Goal: Transaction & Acquisition: Obtain resource

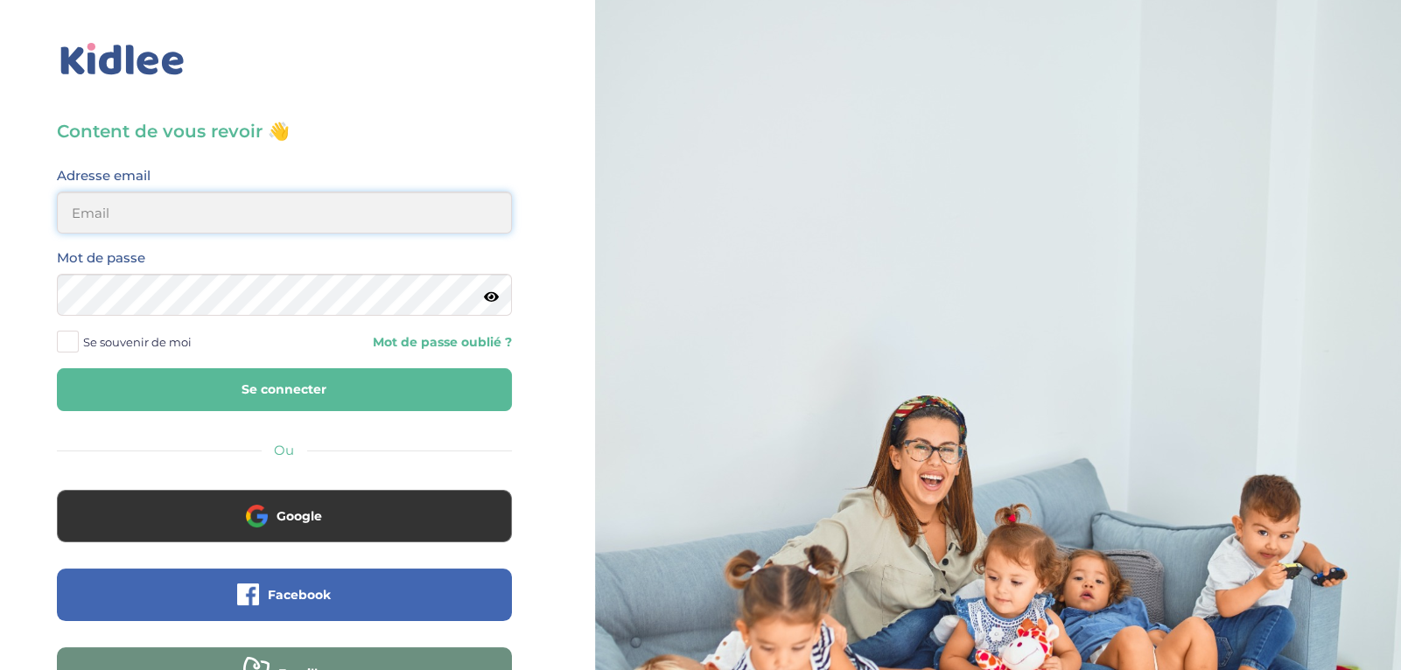
type input "ibtissambelkacemi02@gmail.com"
click at [311, 394] on button "Se connecter" at bounding box center [284, 389] width 455 height 43
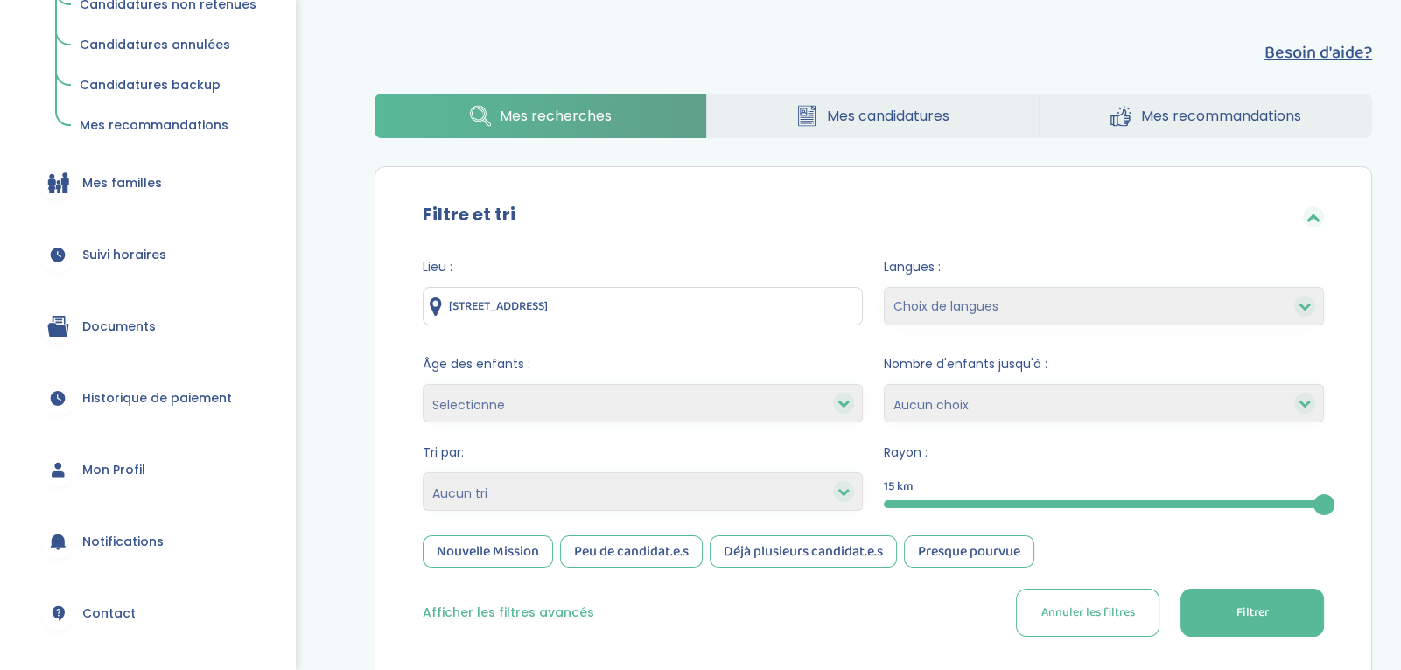
scroll to position [526, 0]
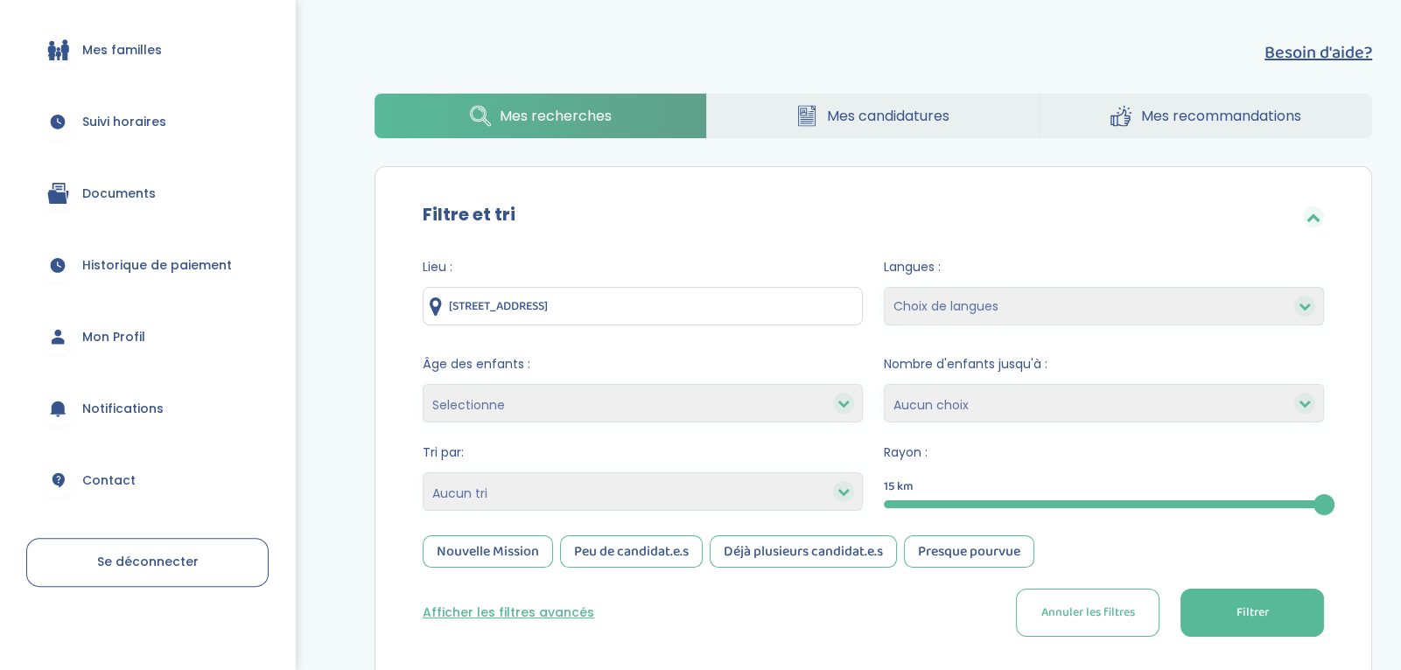
click at [220, 249] on link "Historique de paiement" at bounding box center [147, 265] width 242 height 63
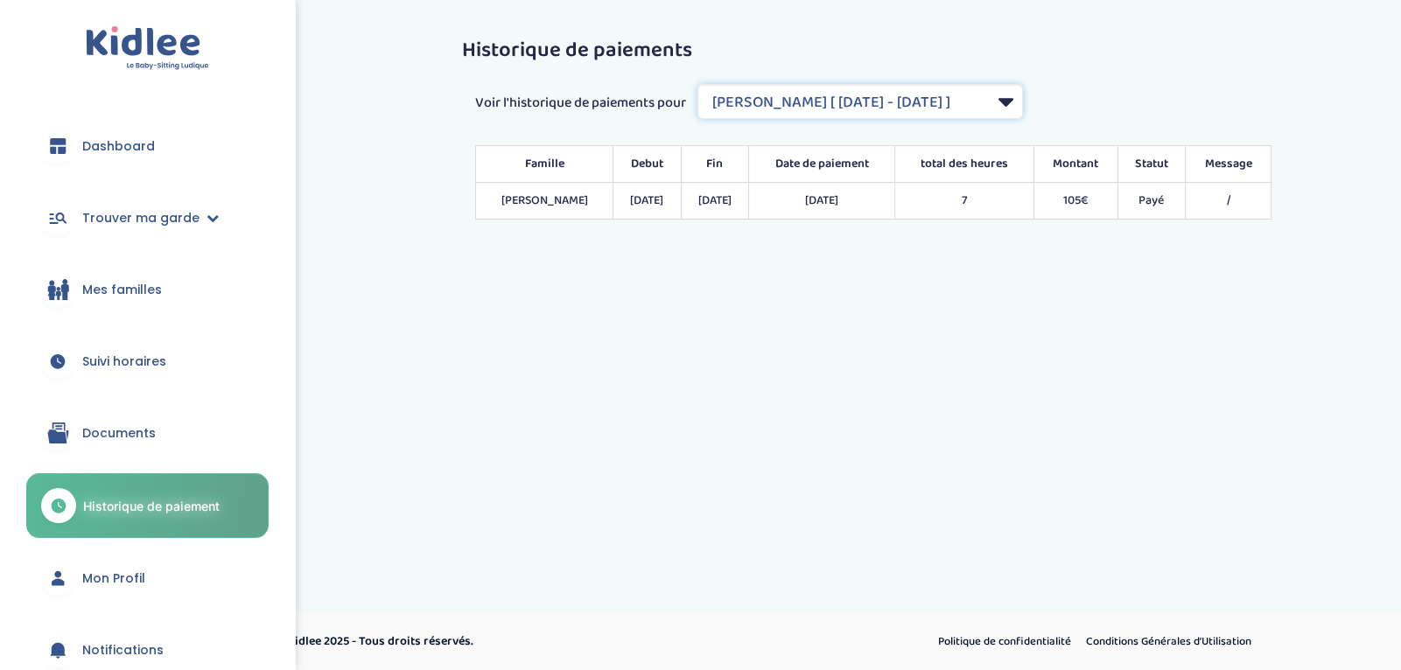
click at [756, 93] on select "Filtrer par Contrat [PERSON_NAME] [ [DATE] - [DATE] ] Grand [PERSON_NAME] [ [DA…" at bounding box center [859, 101] width 325 height 35
select select "2037"
click at [698, 84] on select "Filtrer par Contrat [PERSON_NAME] [ [DATE] - [DATE] ] Grand [PERSON_NAME] [ [DA…" at bounding box center [859, 101] width 325 height 35
click at [760, 236] on div "Historique de paiements Voir l'historique de paiements pour Filtrer par Contrat…" at bounding box center [872, 129] width 1081 height 233
click at [135, 423] on link "Documents" at bounding box center [147, 433] width 242 height 63
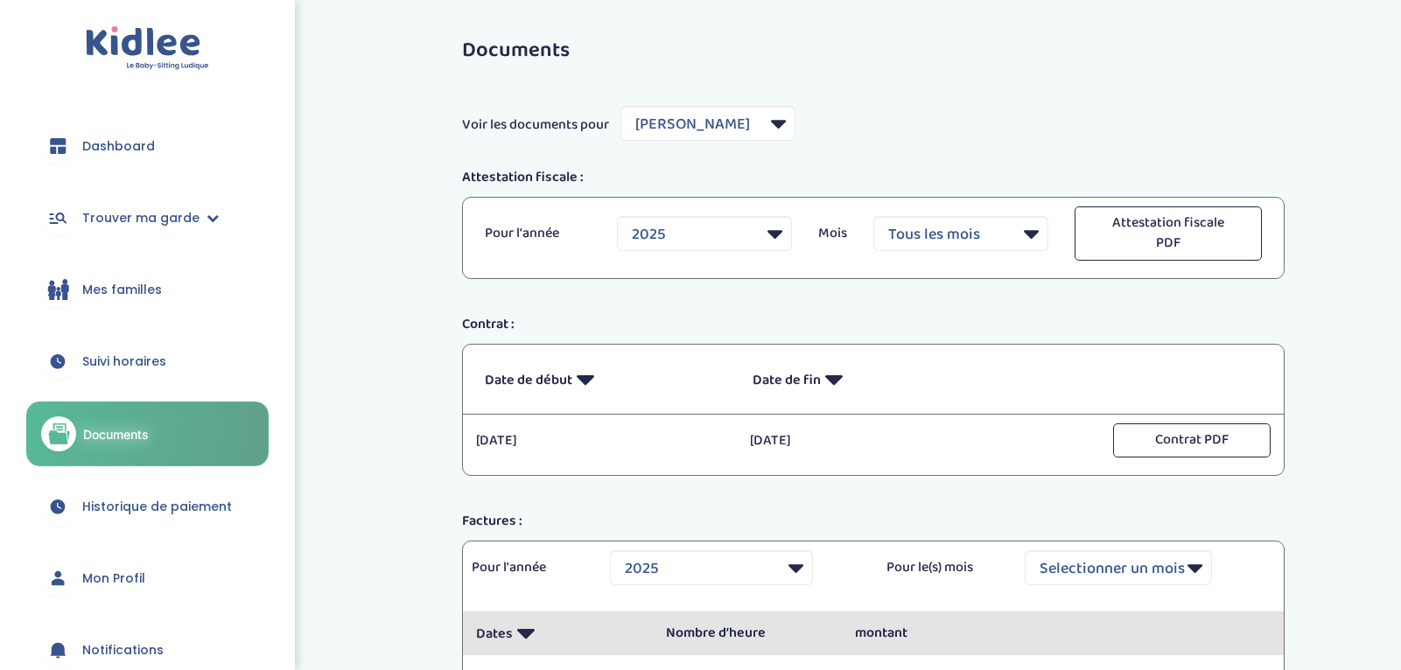
select select "3971"
select select "2025"
click at [688, 125] on select "Filtrer par Famille [PERSON_NAME] Grand [PERSON_NAME] Poisson Louis" at bounding box center [707, 123] width 175 height 35
select select "5733"
click at [620, 106] on select "Filtrer par Famille [PERSON_NAME] Grand [PERSON_NAME] Poisson Louis" at bounding box center [707, 123] width 175 height 35
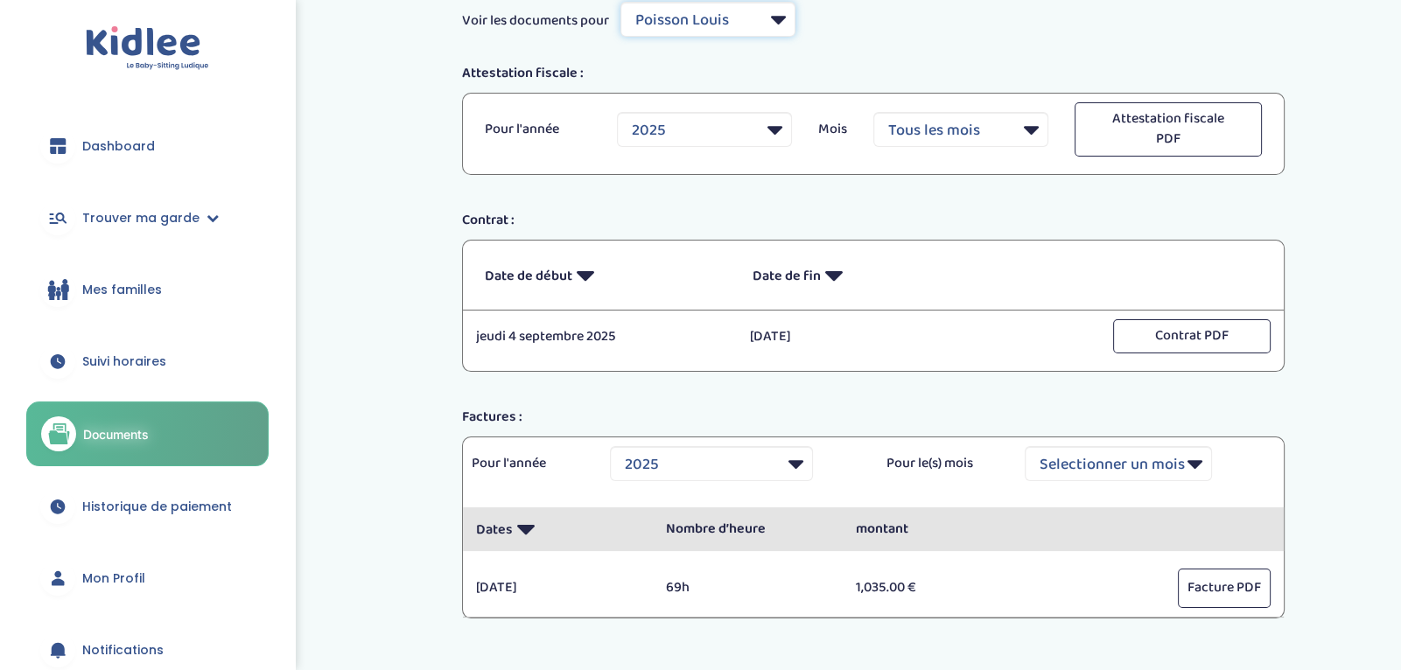
scroll to position [101, 0]
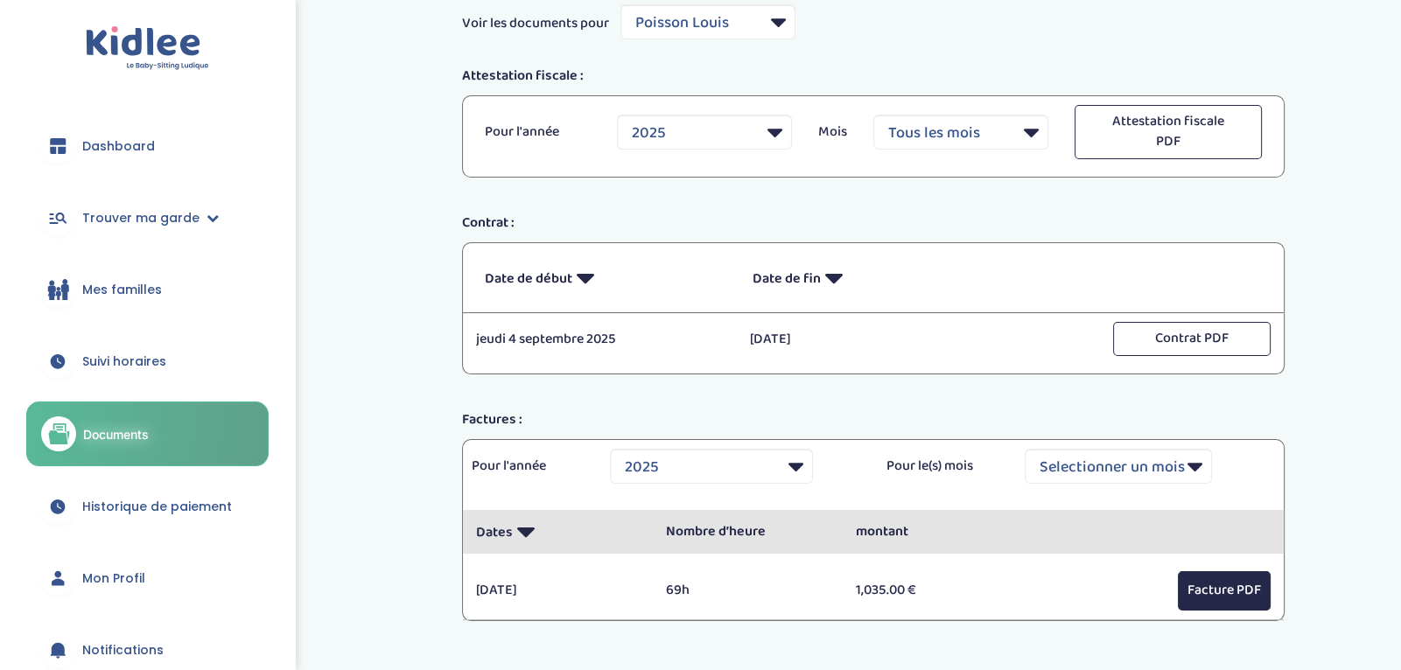
click at [1220, 594] on button "Facture PDF" at bounding box center [1224, 590] width 93 height 39
